Goal: Task Accomplishment & Management: Manage account settings

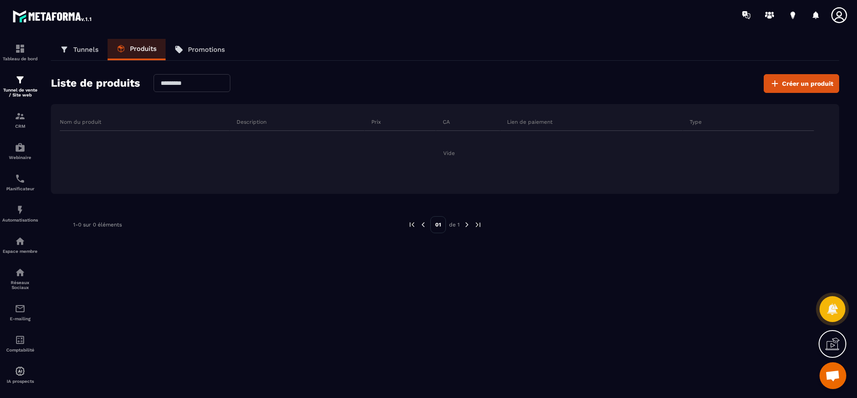
click at [831, 17] on icon at bounding box center [839, 15] width 16 height 16
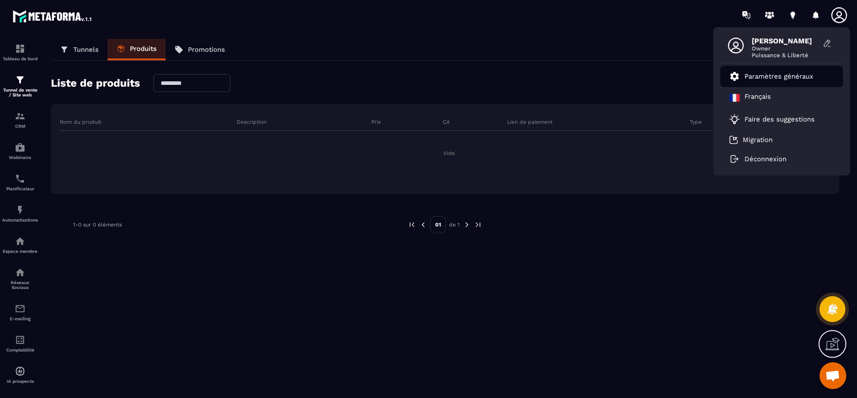
click at [781, 75] on p "Paramètres généraux" at bounding box center [778, 76] width 69 height 8
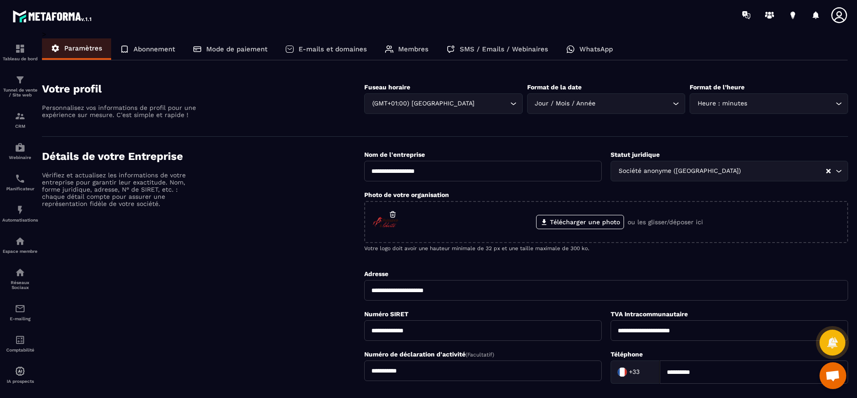
click at [191, 49] on div "Mode de paiement" at bounding box center [230, 48] width 92 height 21
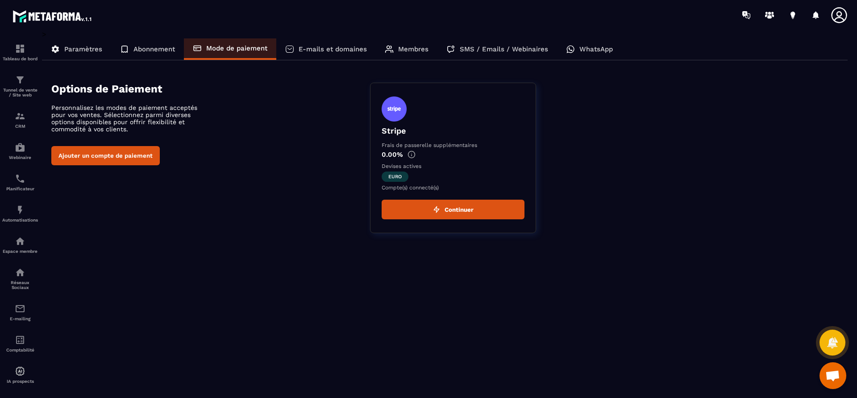
click at [403, 108] on img at bounding box center [394, 108] width 25 height 25
click at [395, 176] on span "euro" at bounding box center [395, 176] width 27 height 10
click at [410, 154] on img at bounding box center [411, 154] width 8 height 8
click at [124, 152] on button "Ajouter un compte de paiement" at bounding box center [105, 155] width 108 height 19
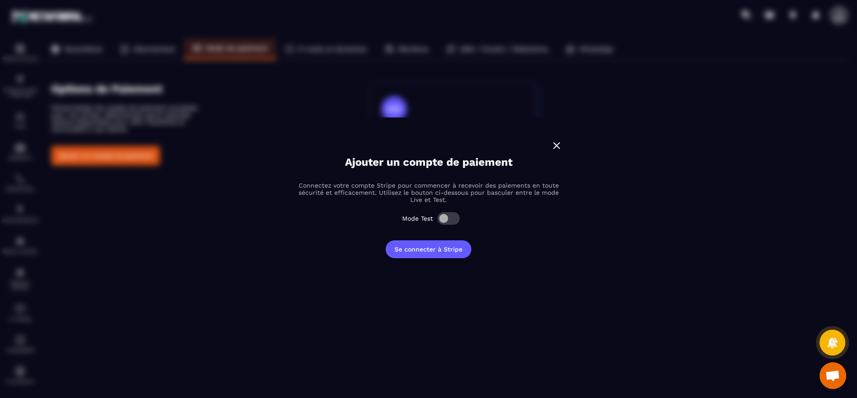
click at [451, 217] on span "Modal window" at bounding box center [448, 218] width 22 height 12
click at [425, 248] on button "Se connecter à Stripe" at bounding box center [429, 249] width 86 height 18
